Goal: Information Seeking & Learning: Learn about a topic

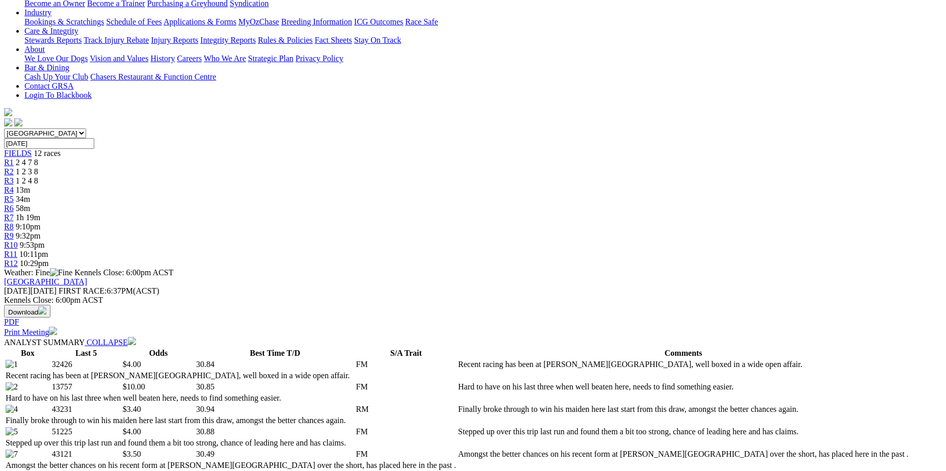
scroll to position [204, 0]
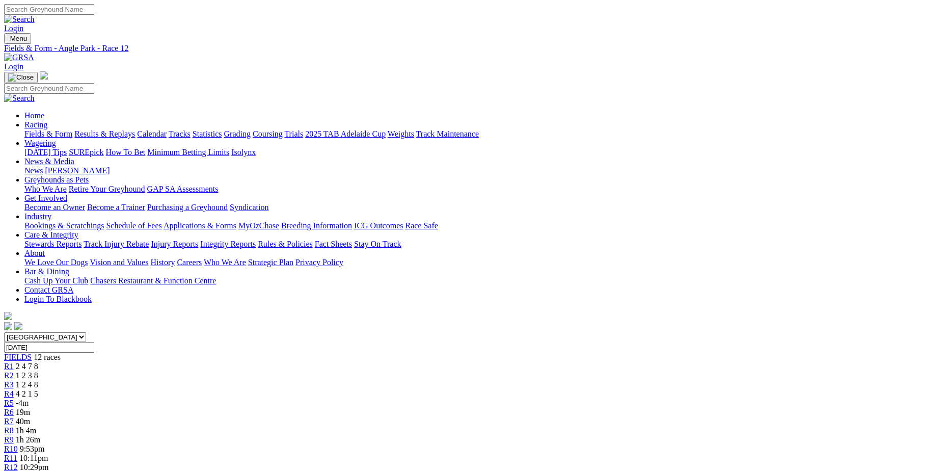
click at [14, 371] on span "R2" at bounding box center [9, 375] width 10 height 9
click at [325, 380] on div "R3 1 2 4 8" at bounding box center [473, 384] width 938 height 9
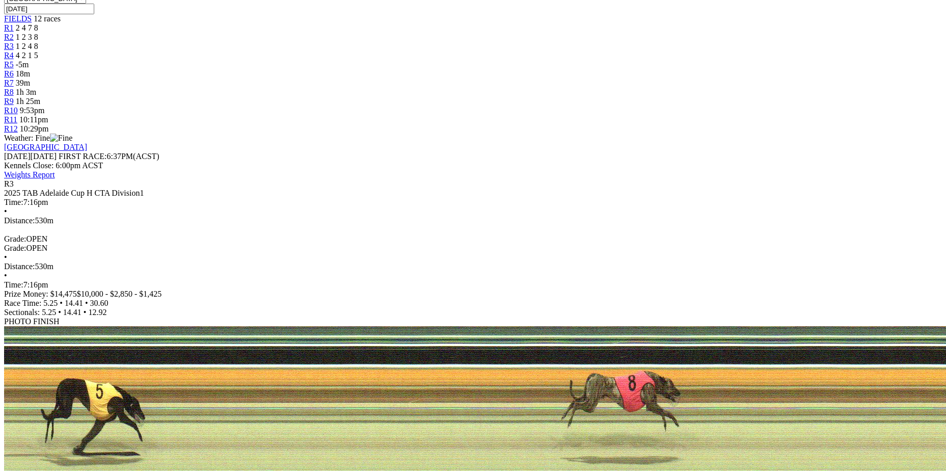
scroll to position [204, 0]
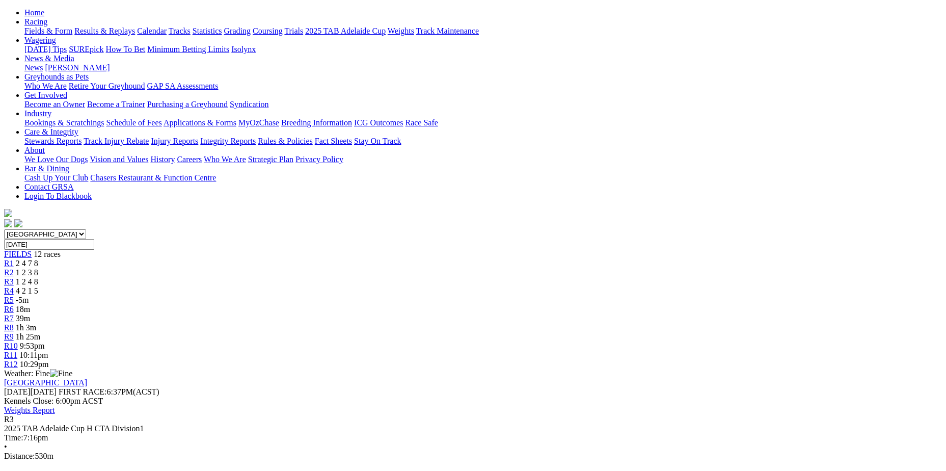
scroll to position [102, 0]
click at [14, 269] on link "R2" at bounding box center [9, 273] width 10 height 9
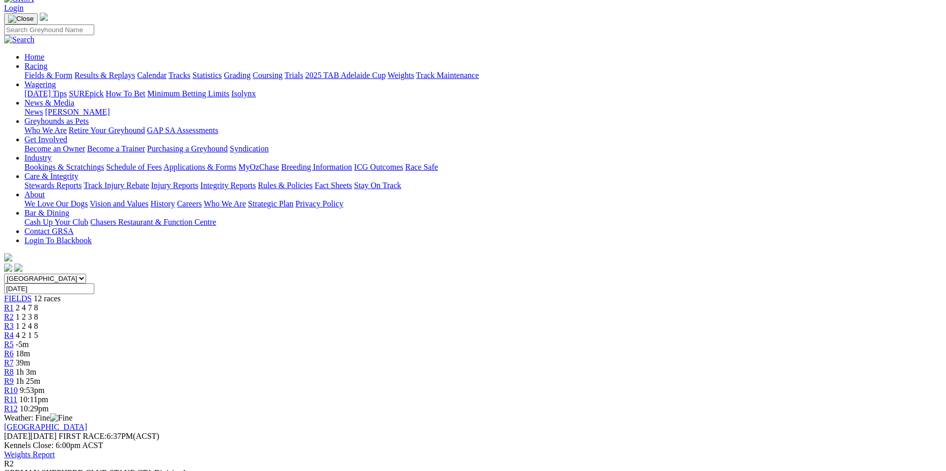
scroll to position [102, 0]
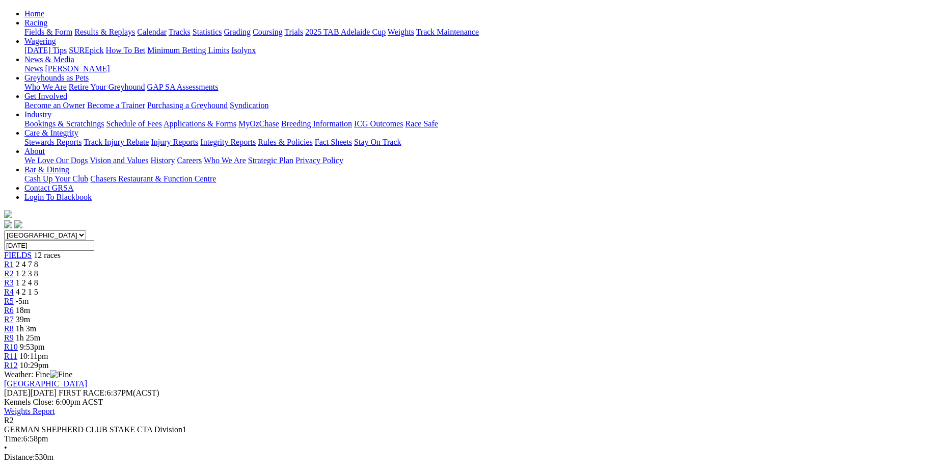
click at [38, 278] on span "1 2 4 8" at bounding box center [27, 282] width 22 height 9
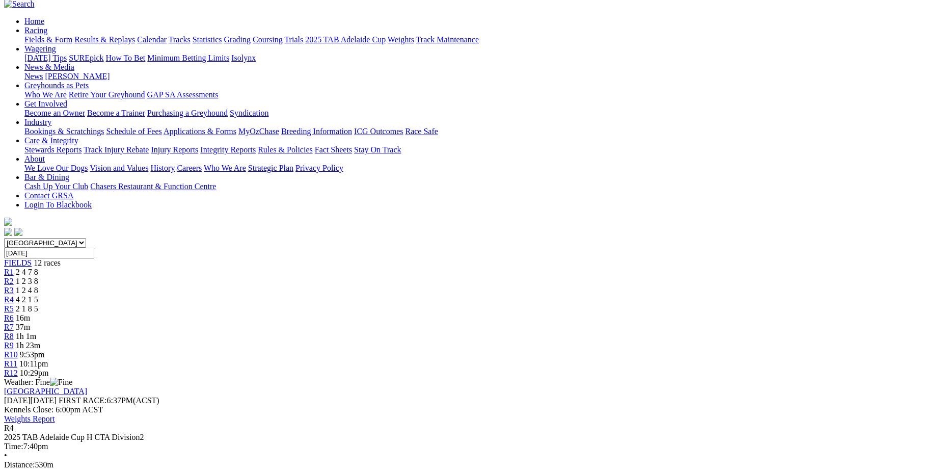
scroll to position [51, 0]
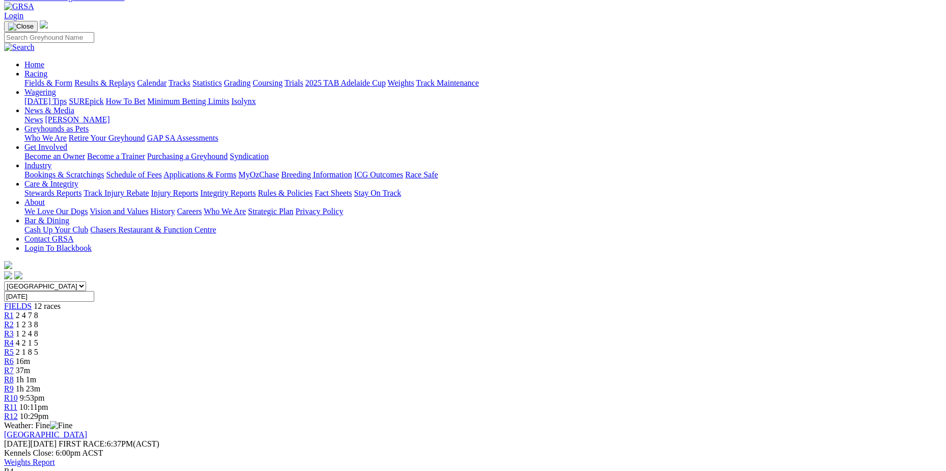
click at [335, 329] on div "R3 1 2 4 8" at bounding box center [473, 333] width 938 height 9
